Goal: Find specific page/section: Find specific page/section

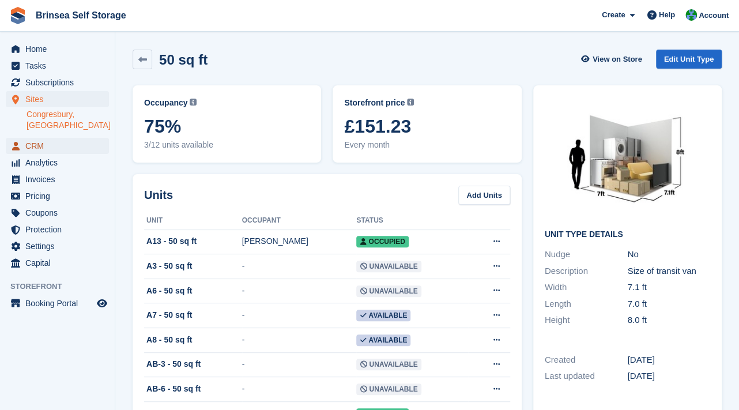
click at [37, 138] on span "CRM" at bounding box center [59, 146] width 69 height 16
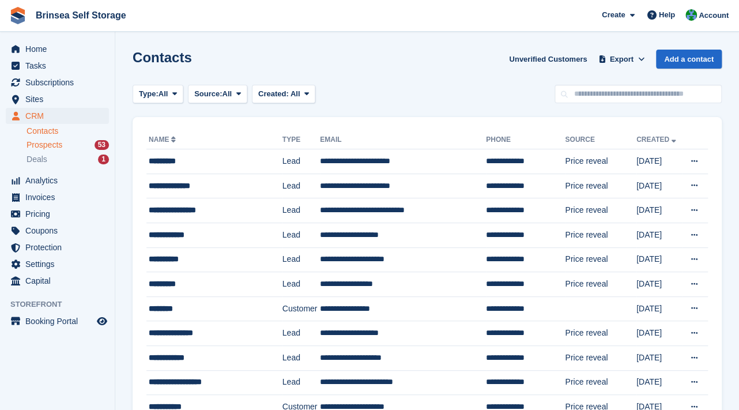
click at [55, 146] on span "Prospects" at bounding box center [45, 144] width 36 height 11
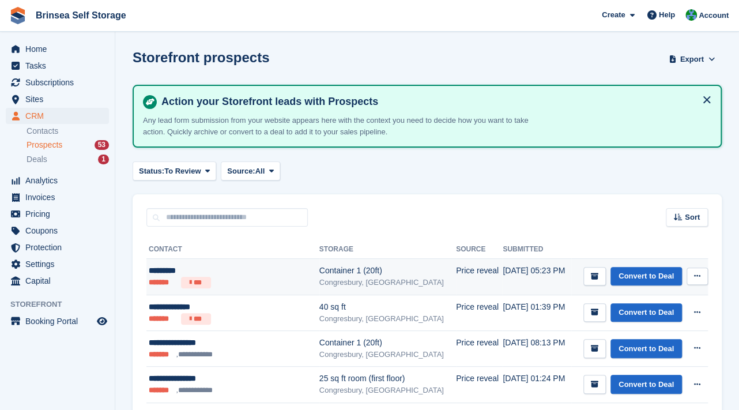
click at [171, 271] on div "*********" at bounding box center [226, 271] width 155 height 12
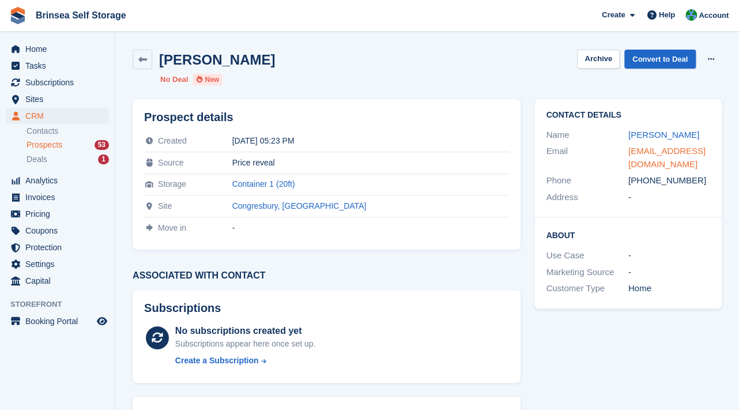
click at [674, 152] on link "npugh@textronsystems.com" at bounding box center [666, 157] width 77 height 23
